Goal: Information Seeking & Learning: Learn about a topic

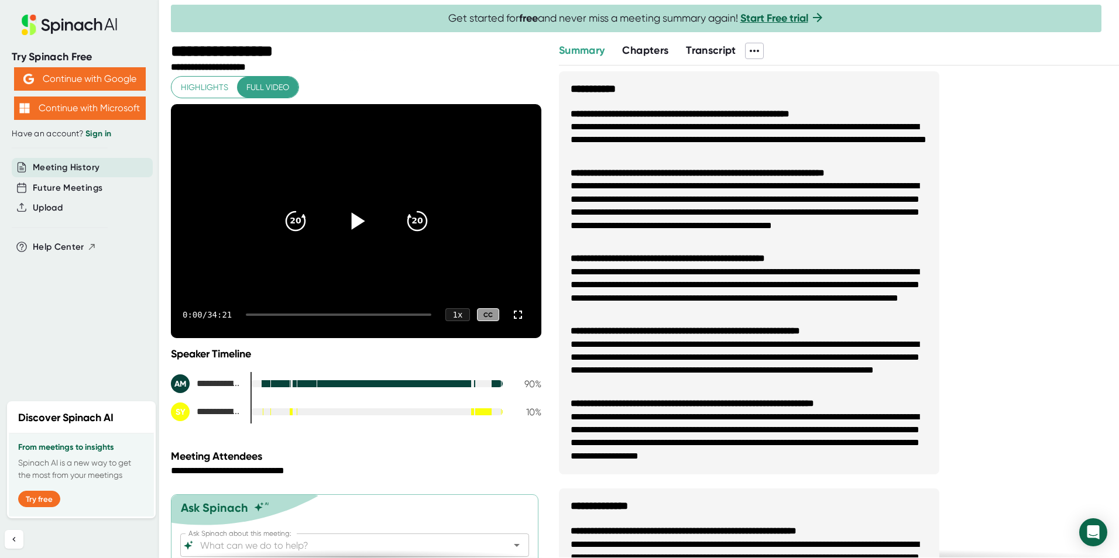
click at [351, 219] on icon at bounding box center [357, 220] width 13 height 17
click at [351, 222] on icon at bounding box center [355, 221] width 29 height 29
drag, startPoint x: 509, startPoint y: 316, endPoint x: 511, endPoint y: 359, distance: 43.4
click at [511, 316] on icon at bounding box center [518, 315] width 14 height 14
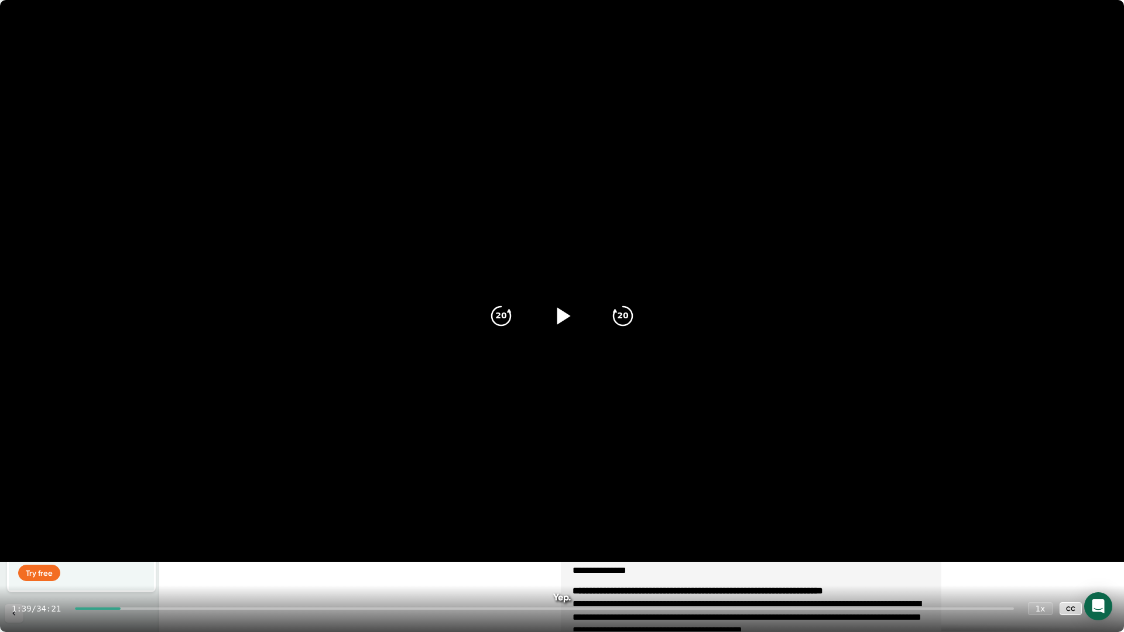
click at [559, 320] on icon at bounding box center [563, 315] width 13 height 17
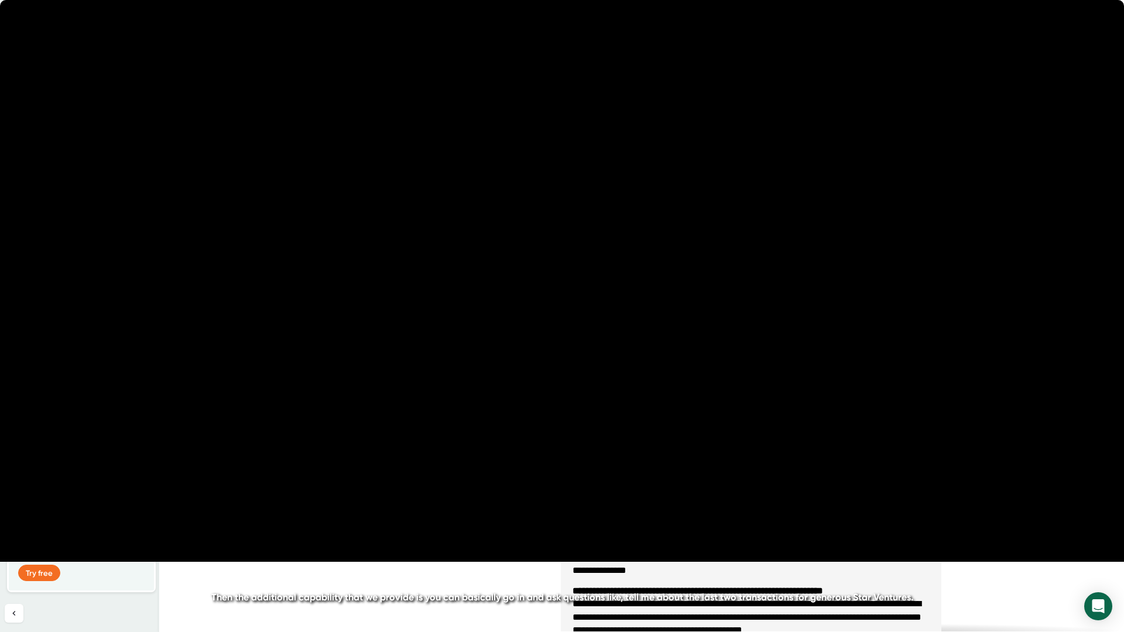
drag, startPoint x: 861, startPoint y: 4, endPoint x: -712, endPoint y: 98, distance: 1576.3
click at [0, 98] on html "**********" at bounding box center [562, 316] width 1124 height 632
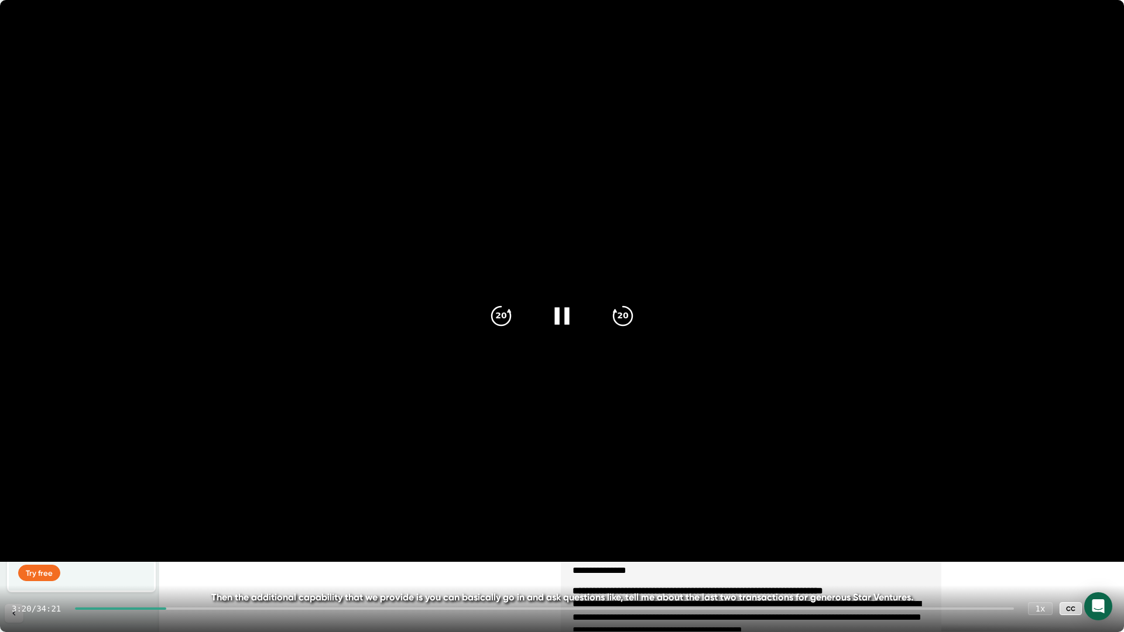
click at [571, 318] on icon at bounding box center [561, 315] width 29 height 29
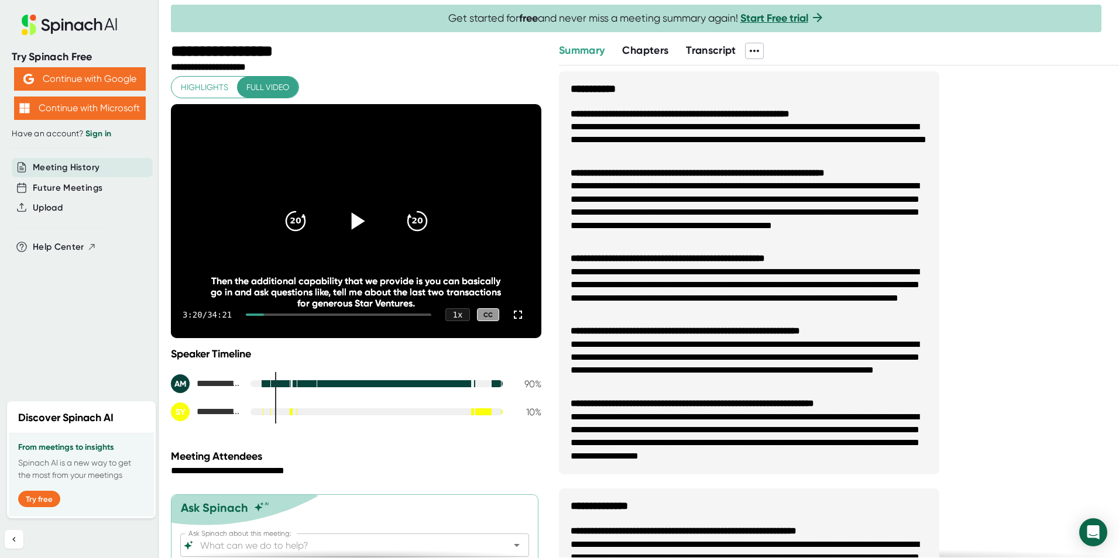
click at [346, 220] on icon at bounding box center [355, 221] width 29 height 29
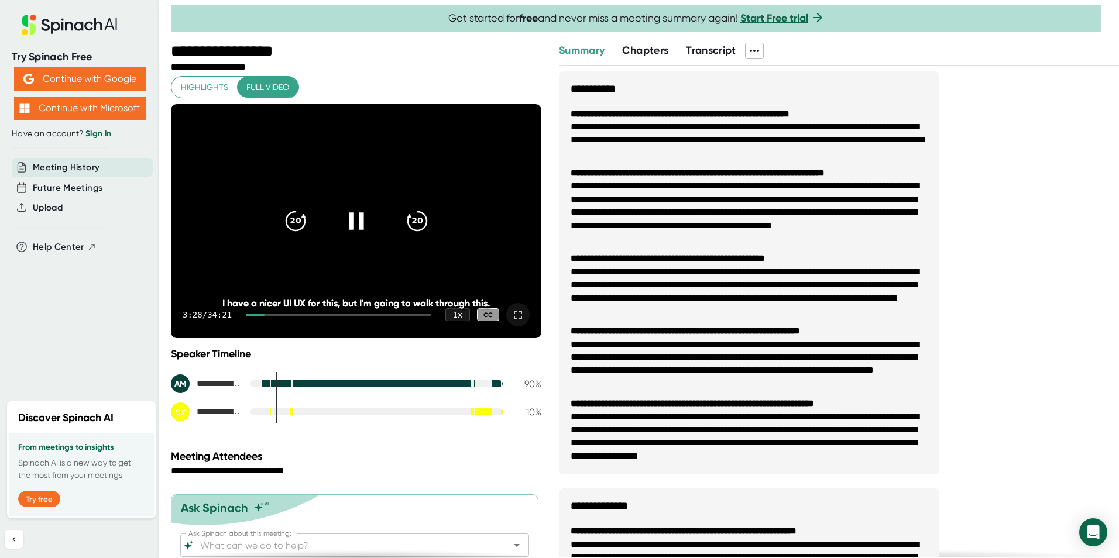
click at [511, 313] on icon at bounding box center [518, 315] width 14 height 14
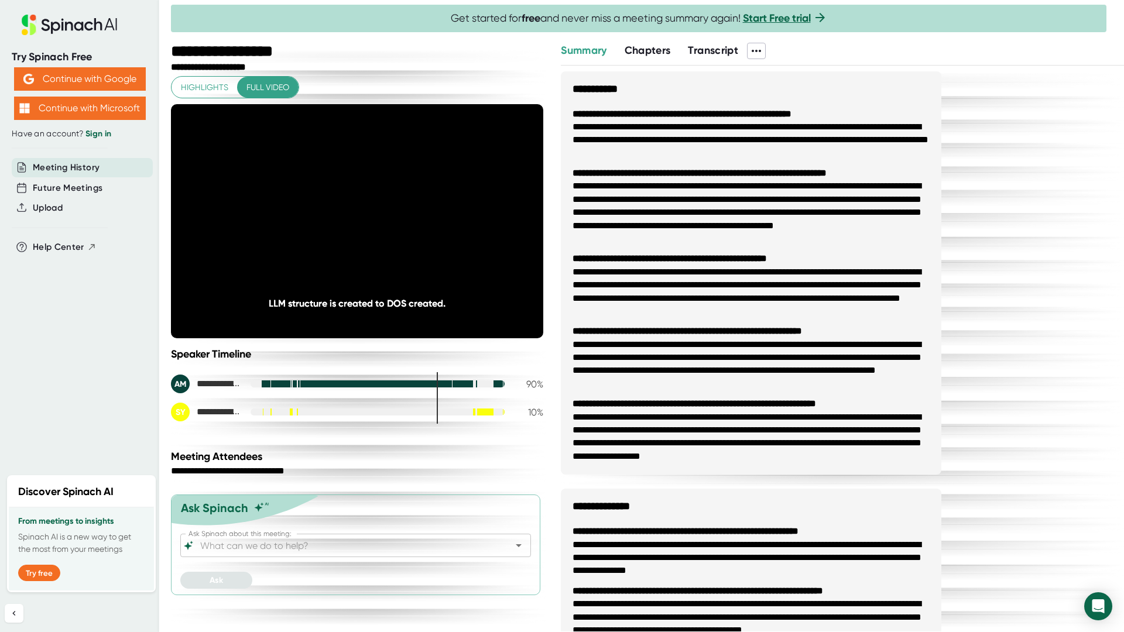
drag, startPoint x: 869, startPoint y: 28, endPoint x: 1450, endPoint y: 101, distance: 585.2
click at [1123, 101] on html "**********" at bounding box center [562, 316] width 1124 height 632
